Goal: Find specific page/section: Find specific page/section

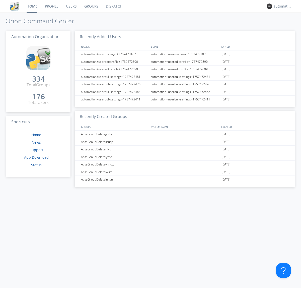
click at [114, 6] on link "Dispatch" at bounding box center [114, 6] width 24 height 13
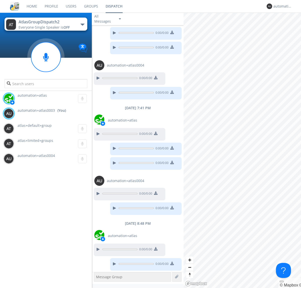
scroll to position [40, 0]
click at [82, 24] on div "button" at bounding box center [83, 25] width 4 height 2
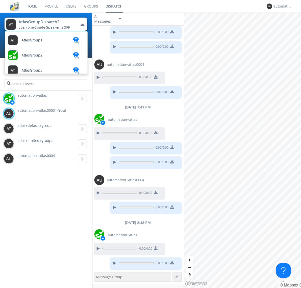
click at [38, 234] on span "AtlasGroupDispatch" at bounding box center [39, 236] width 34 height 4
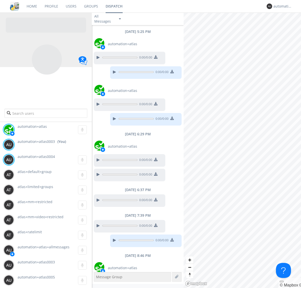
scroll to position [33, 0]
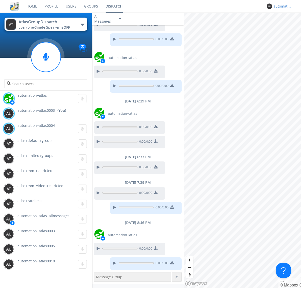
click at [282, 6] on div "automation+atlas0003" at bounding box center [283, 6] width 19 height 5
